Goal: Transaction & Acquisition: Purchase product/service

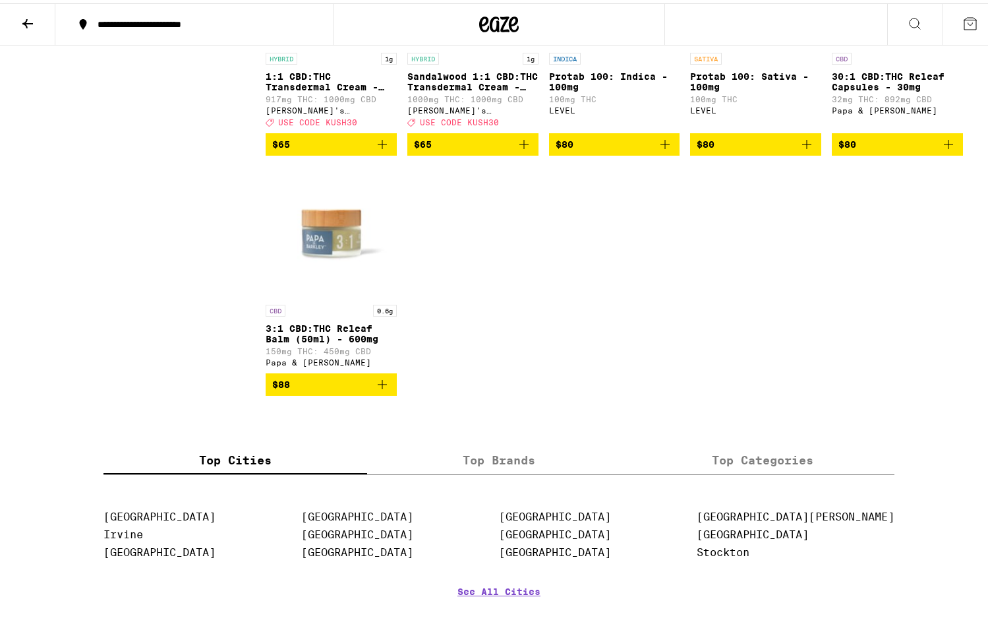
scroll to position [1973, 0]
